Goal: Check status: Check status

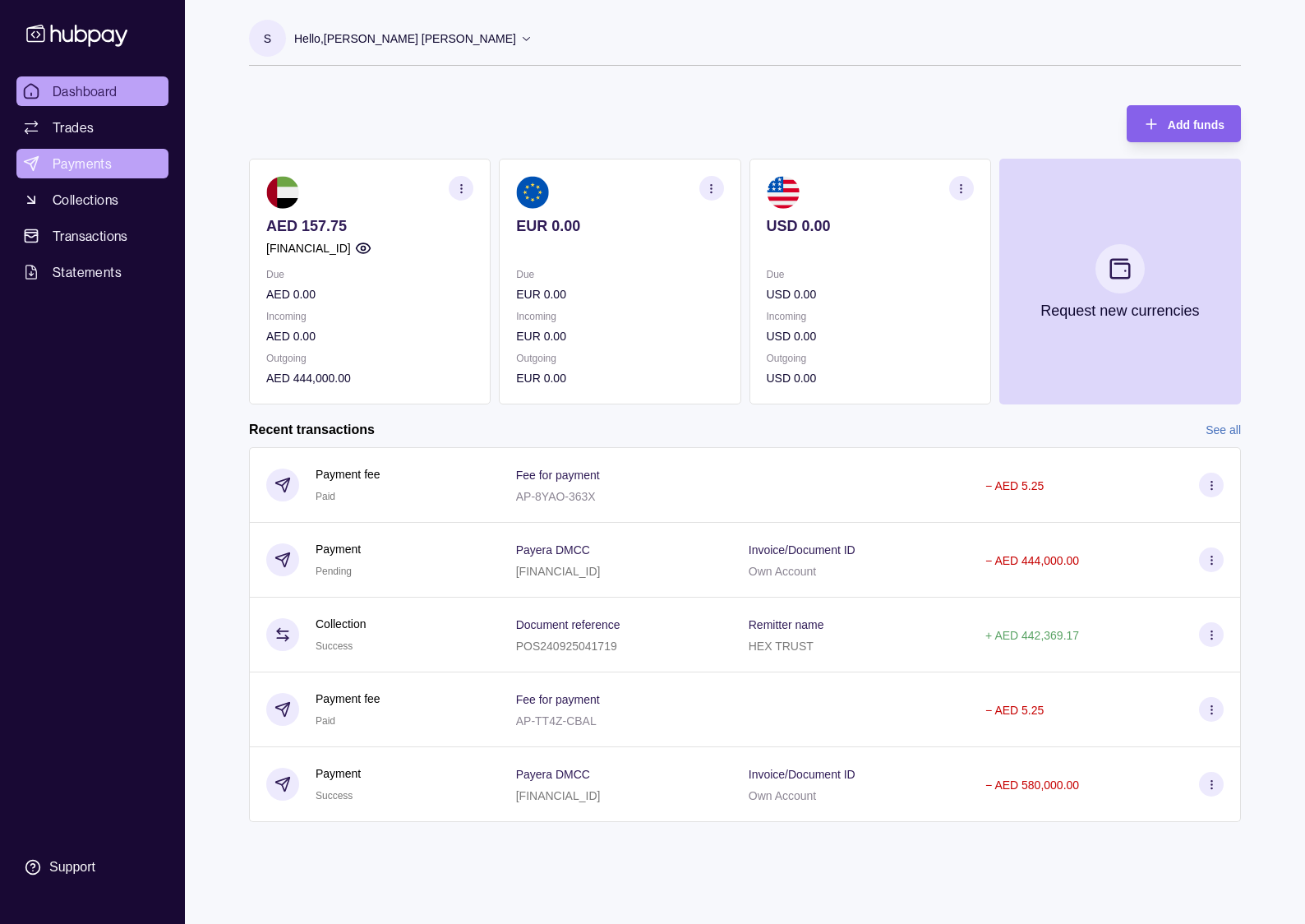
click at [97, 158] on span "Payments" at bounding box center [81, 163] width 59 height 20
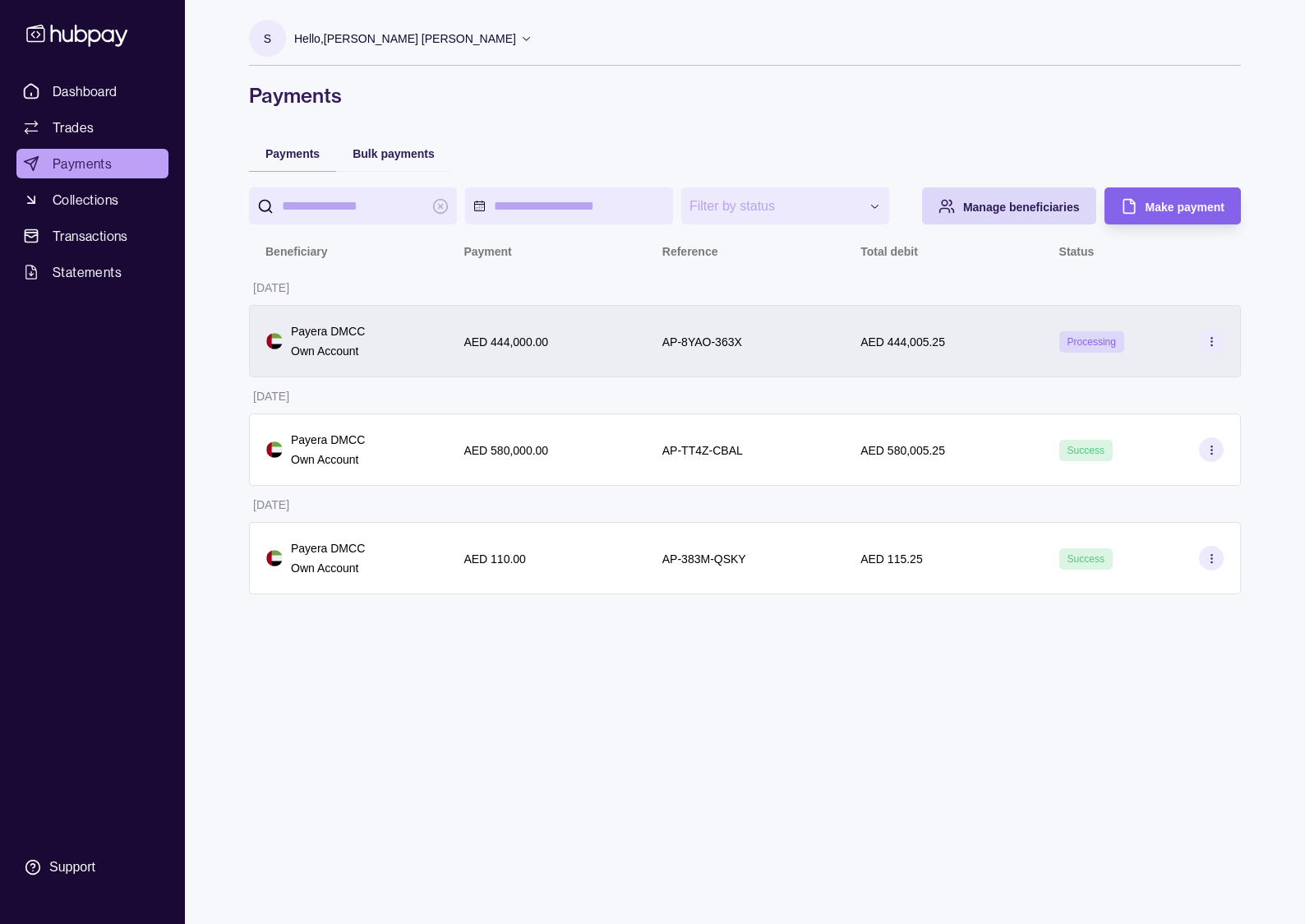
click at [914, 351] on div "AED 444,005.25" at bounding box center [943, 341] width 198 height 72
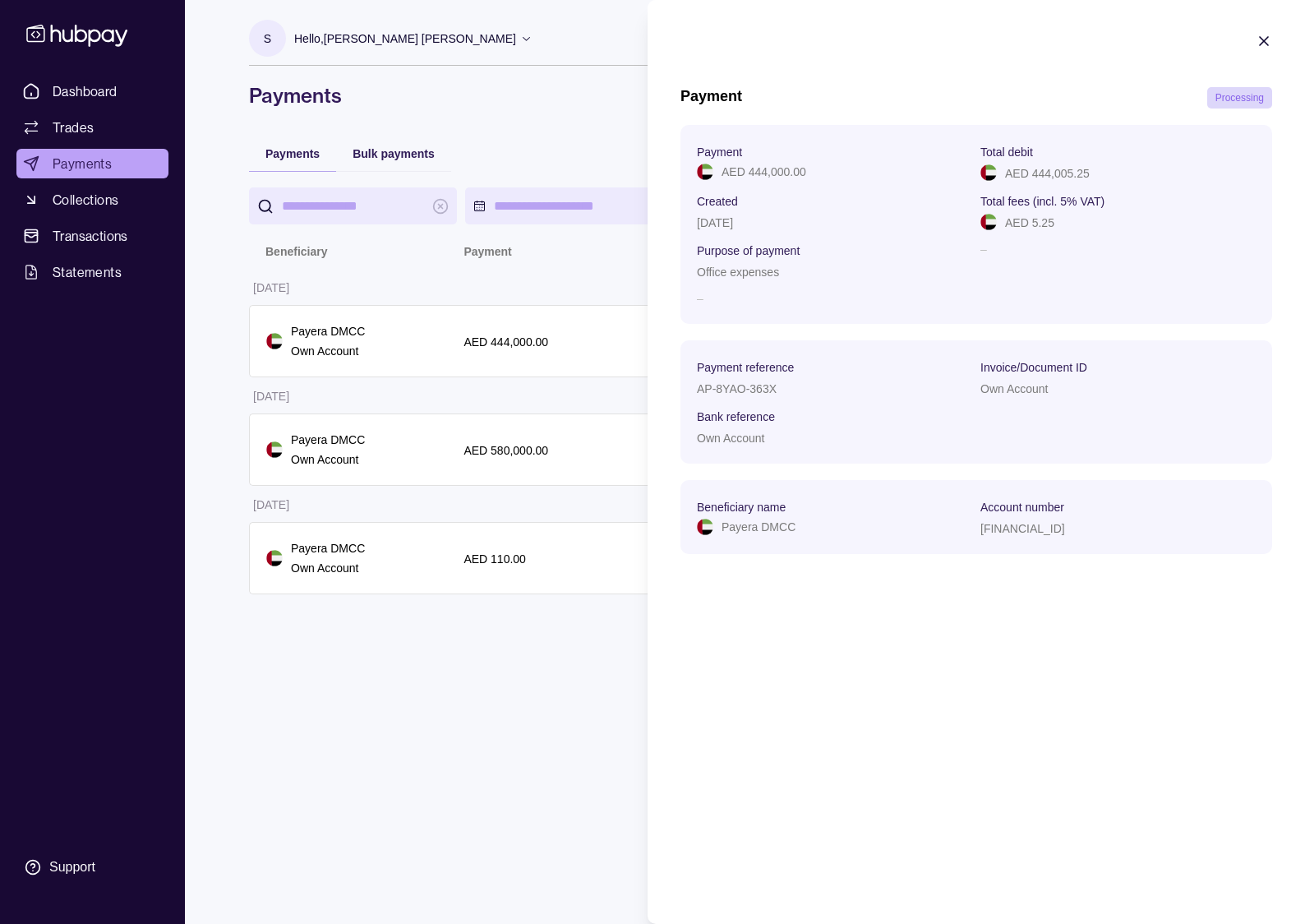
click at [1260, 37] on icon "button" at bounding box center [1264, 41] width 17 height 17
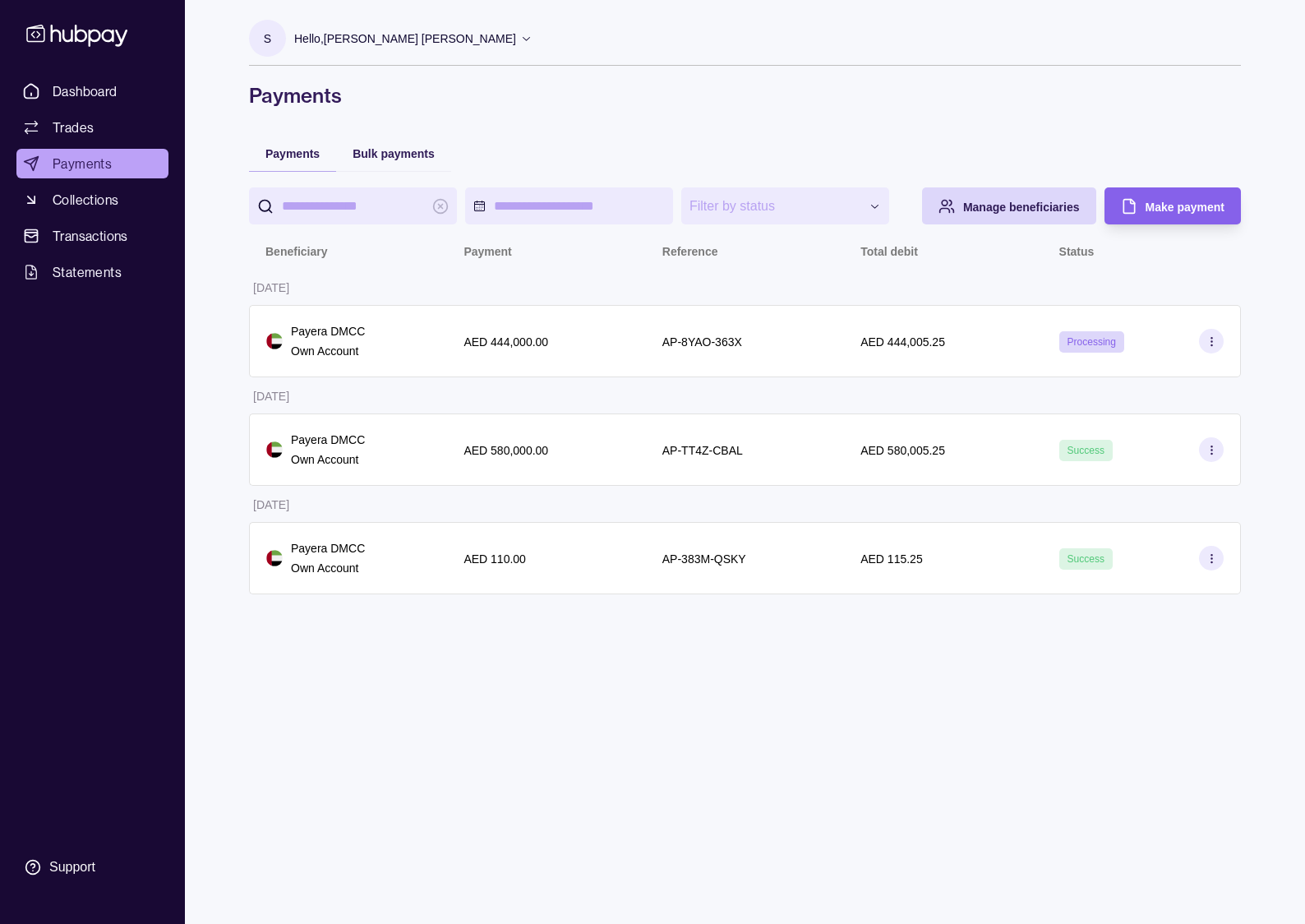
click at [1004, 622] on div "**********" at bounding box center [745, 462] width 1058 height 924
